Goal: Complete application form

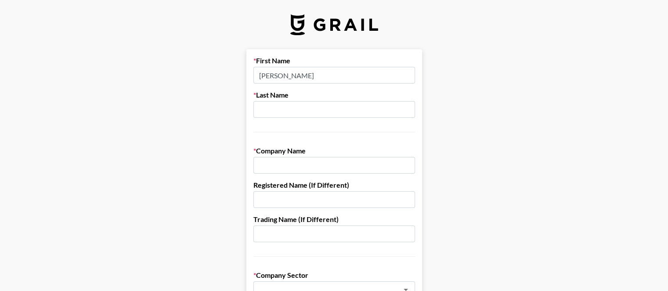
type input "[PERSON_NAME]"
click at [319, 167] on input "text" at bounding box center [335, 165] width 162 height 17
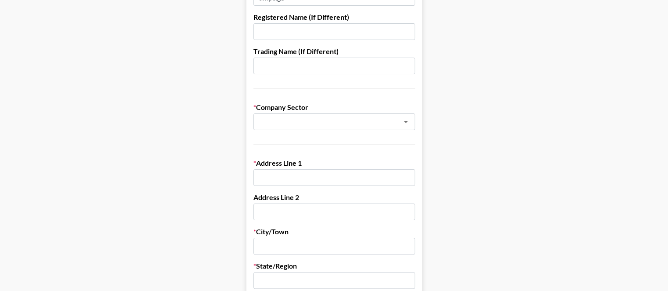
scroll to position [176, 0]
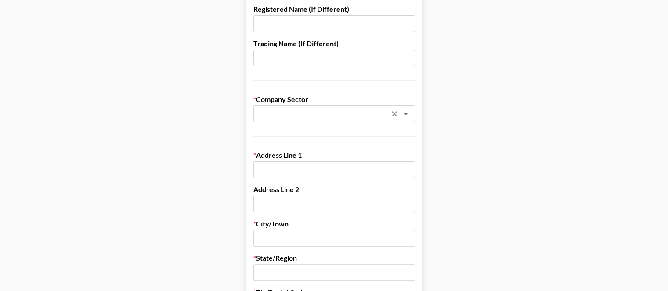
type input "amp&go"
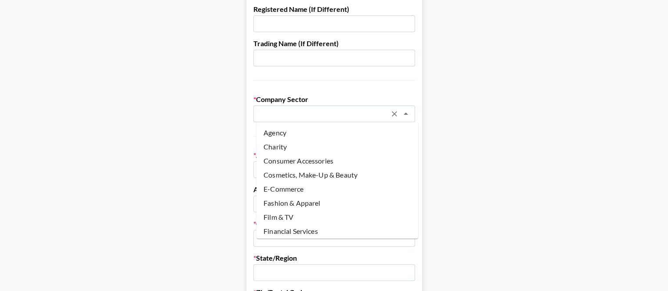
click at [320, 118] on input "text" at bounding box center [323, 114] width 128 height 10
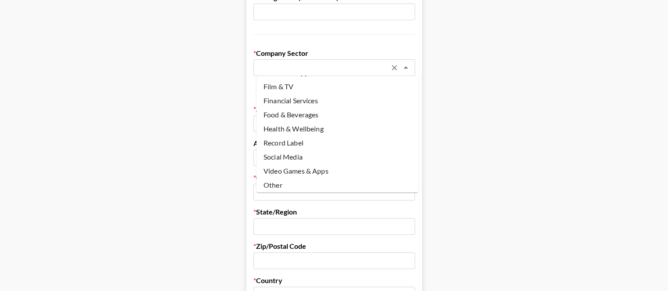
scroll to position [264, 0]
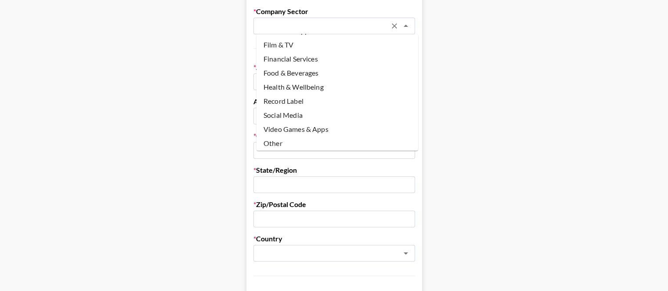
click at [327, 142] on li "Other" at bounding box center [338, 143] width 162 height 14
type input "Other"
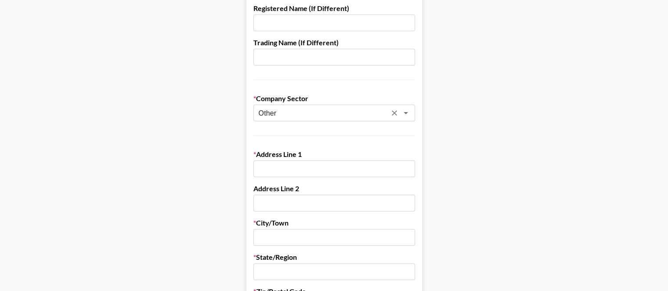
scroll to position [176, 0]
click at [290, 174] on input "text" at bounding box center [335, 169] width 162 height 17
paste input "[STREET_ADDRESS]"
type input "[STREET_ADDRESS]"
click at [323, 201] on input "text" at bounding box center [335, 204] width 162 height 17
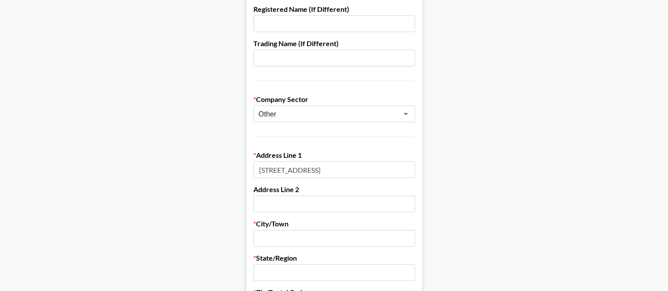
click at [322, 242] on input "text" at bounding box center [335, 238] width 162 height 17
paste input "[GEOGRAPHIC_DATA], [US_STATE]"
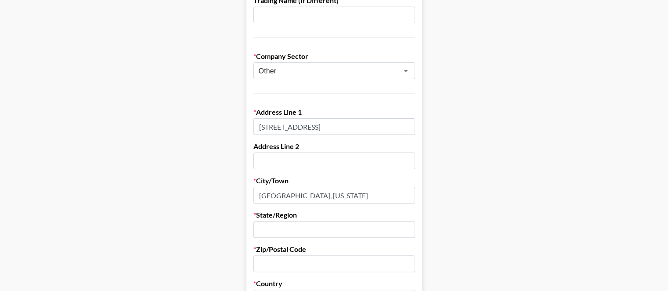
scroll to position [220, 0]
type input "[GEOGRAPHIC_DATA], [US_STATE]"
click at [303, 229] on input "text" at bounding box center [335, 228] width 162 height 17
drag, startPoint x: 318, startPoint y: 193, endPoint x: 252, endPoint y: 193, distance: 65.5
click at [252, 193] on form "First Name [PERSON_NAME] Last Name [PERSON_NAME] Company Name amp&go Registered…" at bounding box center [334, 209] width 176 height 759
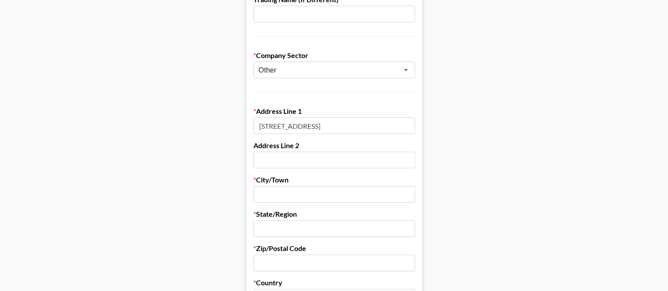
click at [310, 224] on input "text" at bounding box center [335, 228] width 162 height 17
paste input "[GEOGRAPHIC_DATA], [US_STATE]"
type input "[GEOGRAPHIC_DATA], [US_STATE]"
click at [296, 195] on input "text" at bounding box center [335, 194] width 162 height 17
type input "a"
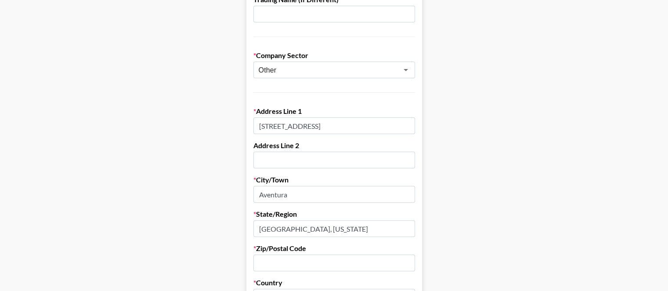
type input "Aventura"
click at [294, 266] on input "text" at bounding box center [335, 262] width 162 height 17
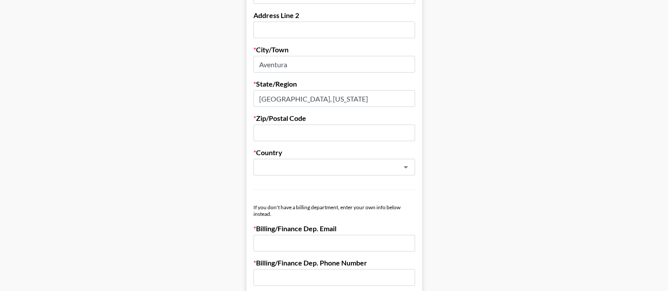
scroll to position [351, 0]
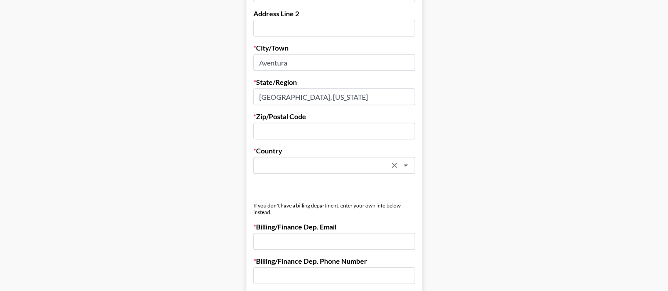
paste input "33160"
type input "33160"
click at [290, 160] on input "text" at bounding box center [323, 165] width 128 height 10
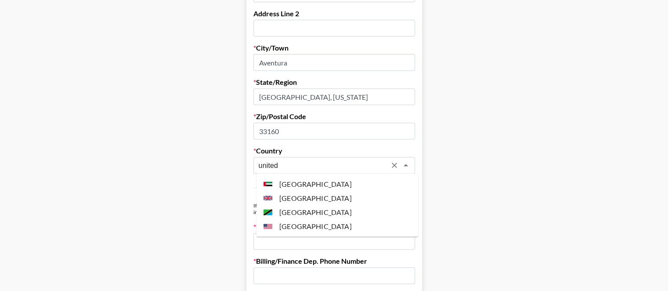
click at [329, 224] on li "[GEOGRAPHIC_DATA]" at bounding box center [338, 226] width 162 height 14
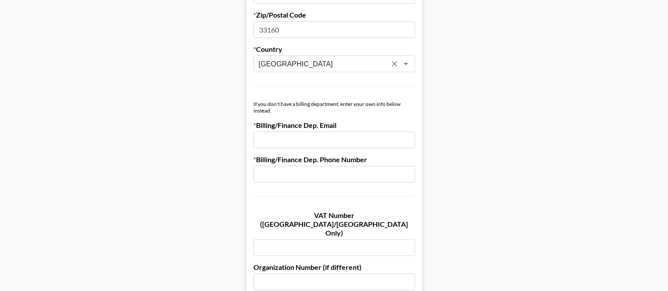
scroll to position [483, 0]
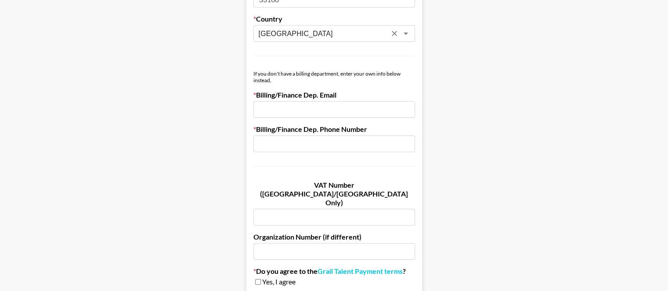
type input "[GEOGRAPHIC_DATA]"
click at [331, 111] on input "email" at bounding box center [335, 109] width 162 height 17
type input "[PERSON_NAME][EMAIL_ADDRESS][DOMAIN_NAME]"
click at [315, 145] on input "text" at bounding box center [335, 143] width 162 height 17
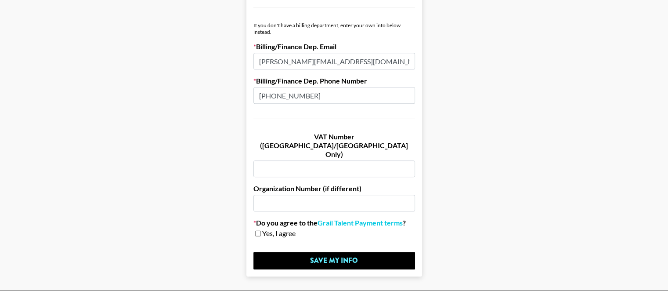
scroll to position [548, 0]
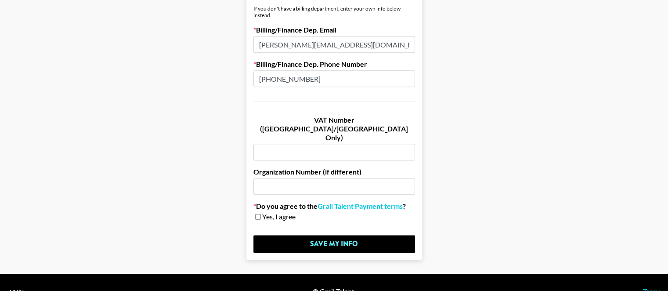
type input "[PHONE_NUMBER]"
click at [336, 167] on div "Organization Number (if different)" at bounding box center [335, 180] width 162 height 27
click at [281, 178] on input "text" at bounding box center [335, 186] width 162 height 17
paste input "Company Number [US_EMPLOYER_IDENTIFICATION_NUMBER]"
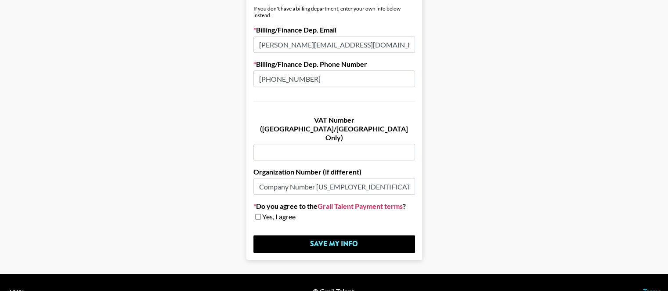
type input "Company Number [US_EMPLOYER_IDENTIFICATION_NUMBER]"
drag, startPoint x: 359, startPoint y: 188, endPoint x: 346, endPoint y: 188, distance: 12.3
click at [346, 202] on link "Grail Talent Payment terms" at bounding box center [360, 206] width 85 height 9
click at [261, 214] on input "checkbox" at bounding box center [258, 217] width 6 height 6
checkbox input "true"
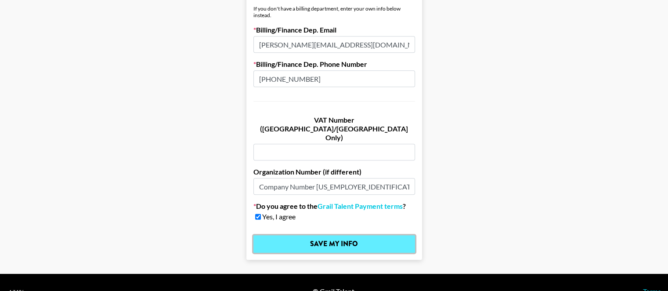
click at [329, 235] on input "Save My Info" at bounding box center [335, 244] width 162 height 18
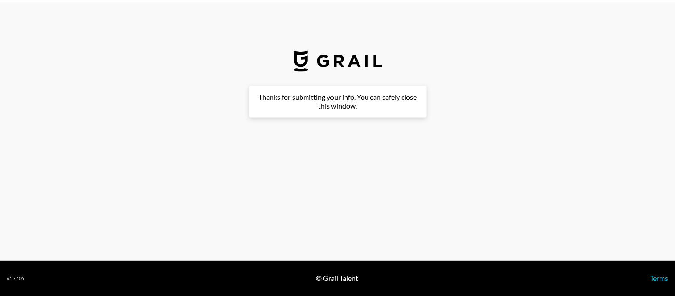
scroll to position [0, 0]
